Goal: Task Accomplishment & Management: Manage account settings

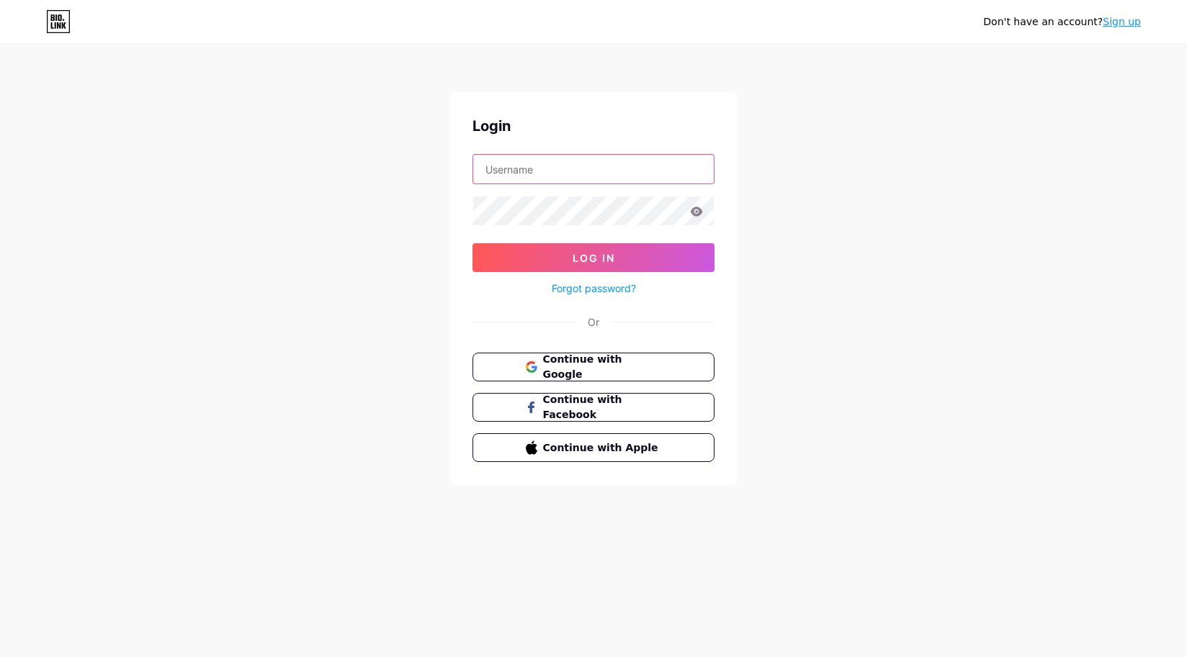
click at [537, 166] on input "text" at bounding box center [593, 169] width 241 height 29
type input "[EMAIL_ADDRESS][DOMAIN_NAME]"
click at [695, 210] on icon at bounding box center [696, 212] width 13 height 10
click at [696, 211] on icon at bounding box center [697, 211] width 12 height 9
click at [529, 170] on input "text" at bounding box center [593, 169] width 241 height 29
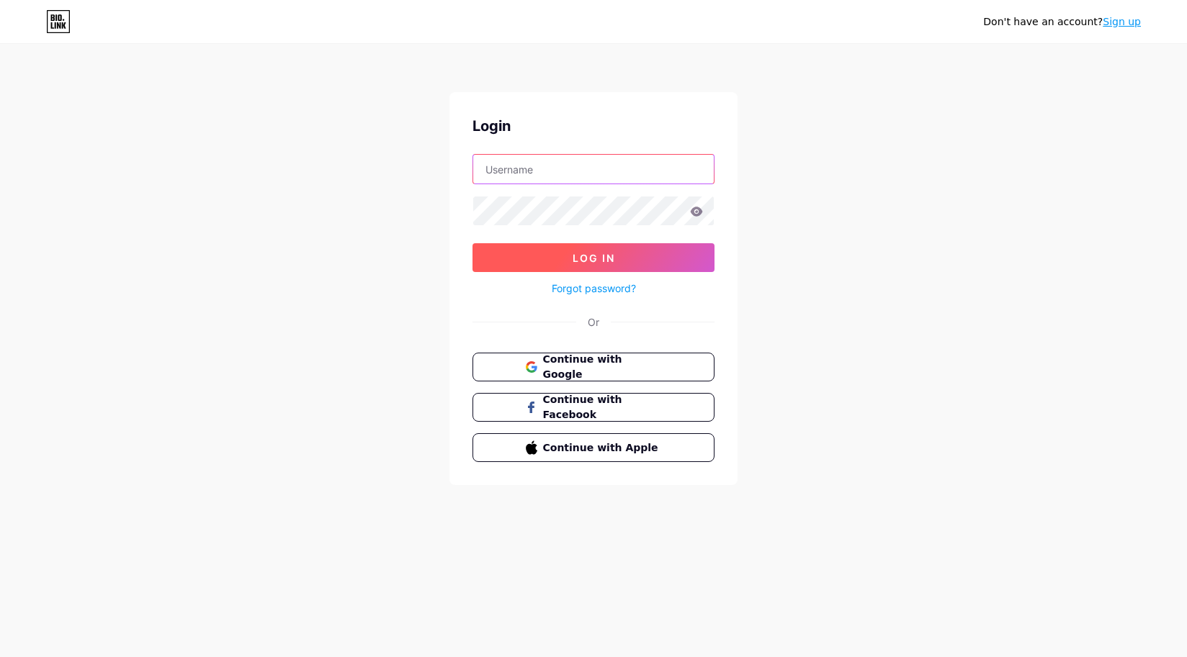
type input "[EMAIL_ADDRESS][DOMAIN_NAME]"
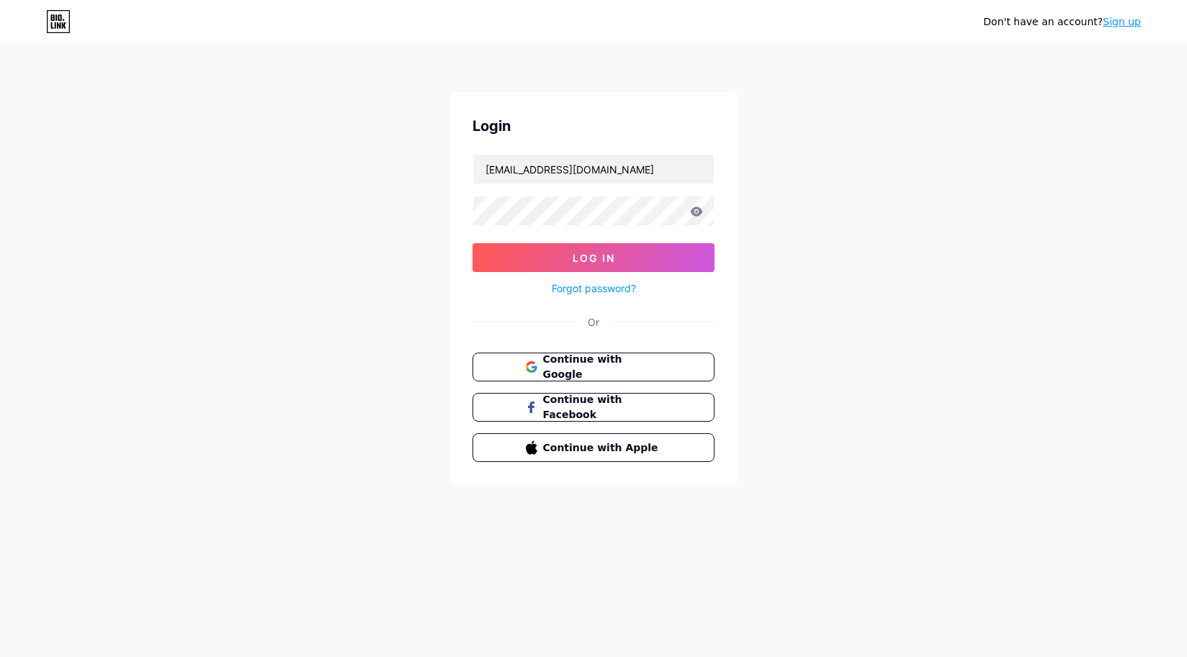
click at [696, 215] on icon at bounding box center [697, 211] width 12 height 9
click at [598, 256] on span "Log In" at bounding box center [593, 258] width 42 height 12
